Goal: Navigation & Orientation: Find specific page/section

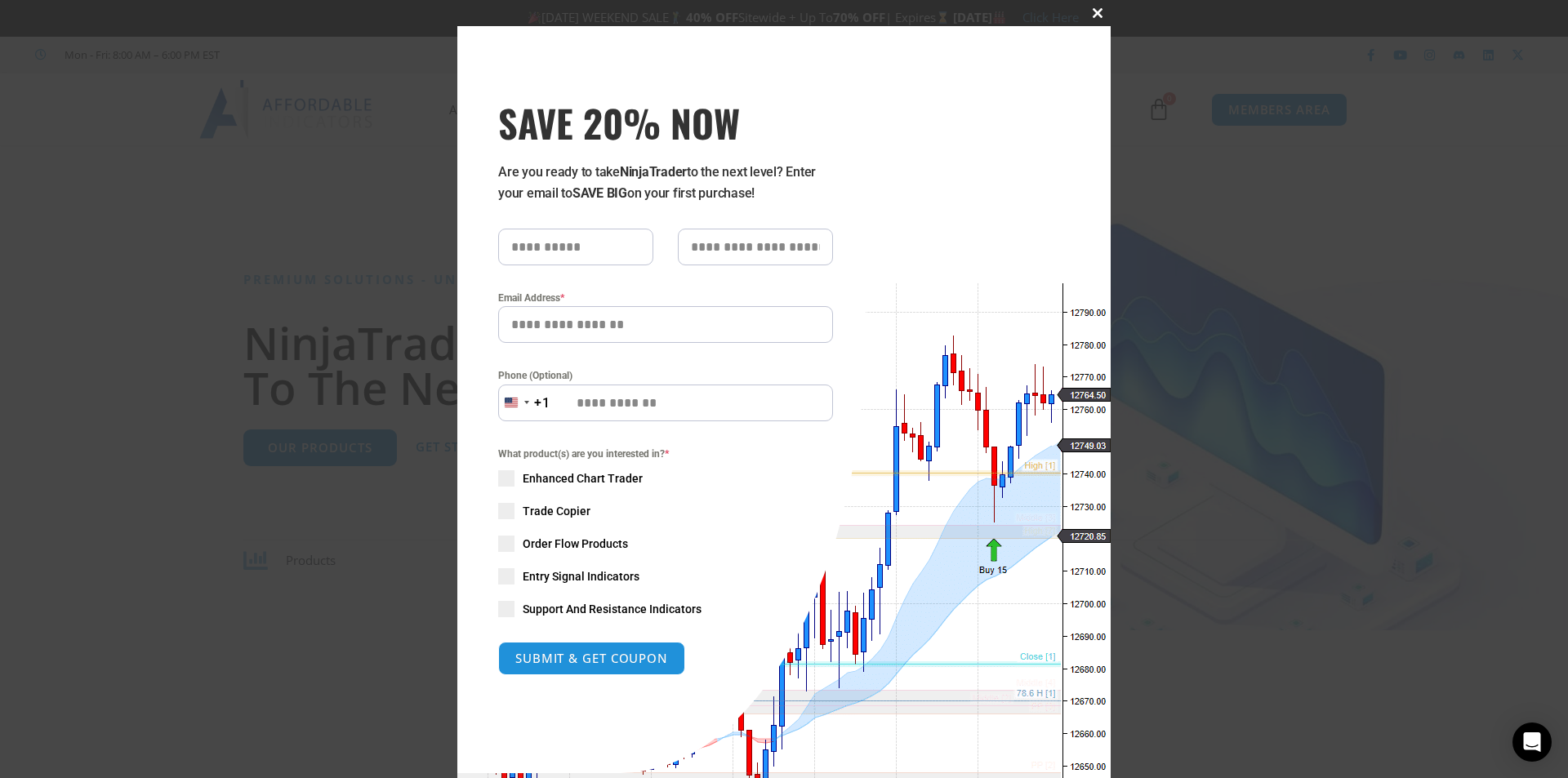
click at [1092, 14] on span at bounding box center [1097, 14] width 26 height 10
